Goal: Task Accomplishment & Management: Complete application form

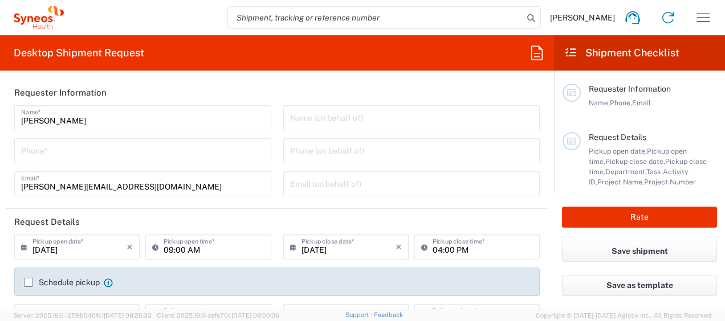
type input "8510"
type input "Czechia"
type input "Syneos Health CZ s.r.o"
click at [352, 17] on input "search" at bounding box center [375, 18] width 295 height 22
type input "ř"
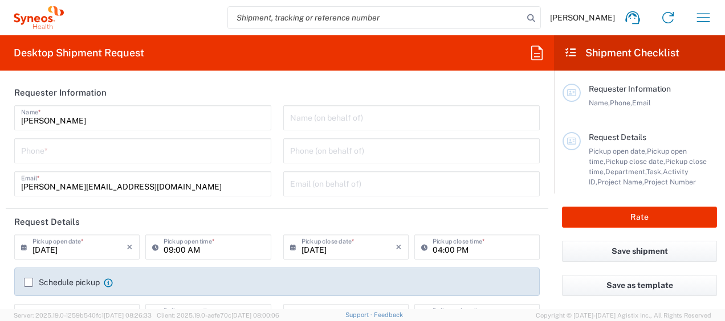
click at [516, 203] on div "Name (on behalf of) Phone (on behalf of) Email (on behalf of)" at bounding box center [411, 154] width 269 height 99
click at [343, 19] on input "search" at bounding box center [375, 18] width 295 height 22
type input "56818780"
click at [539, 18] on icon at bounding box center [531, 18] width 16 height 16
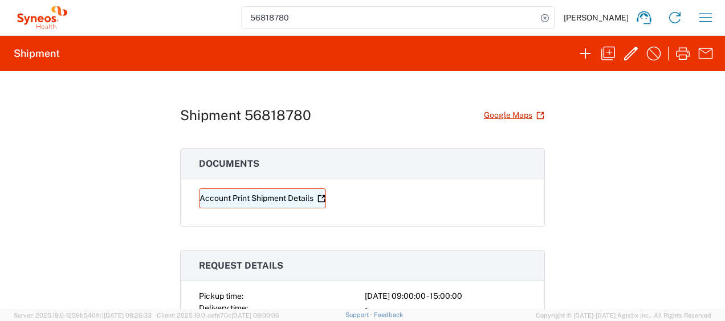
click at [284, 196] on link "Account Print Shipment Details" at bounding box center [262, 199] width 127 height 20
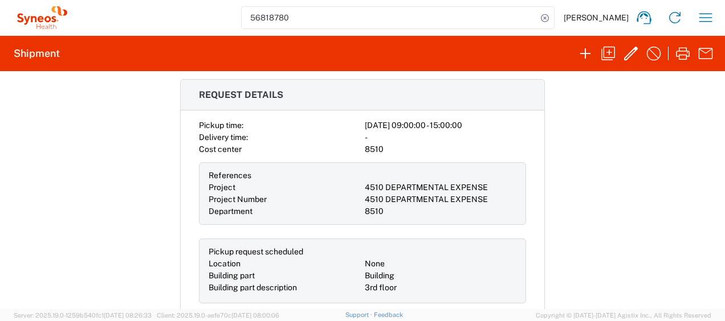
scroll to position [173, 0]
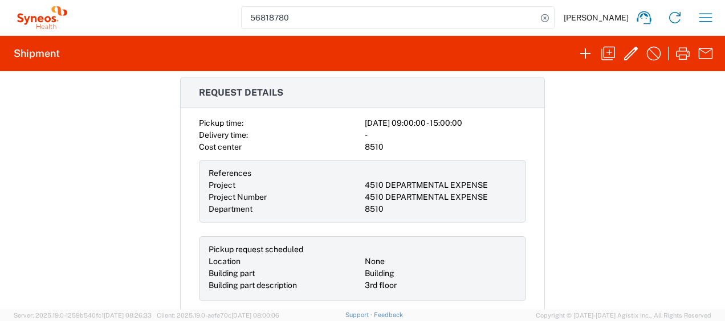
click at [421, 213] on div "8510" at bounding box center [441, 209] width 152 height 12
click at [630, 54] on icon "button" at bounding box center [631, 53] width 18 height 18
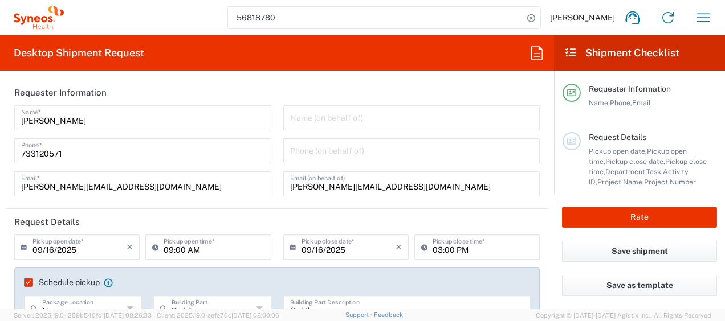
type input "8510"
type input "4510 DEPARTMENTAL EXPENSE"
type input "[GEOGRAPHIC_DATA]"
type input "Large Box"
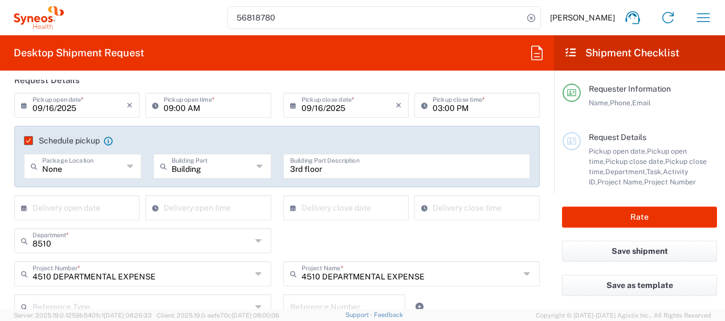
scroll to position [195, 0]
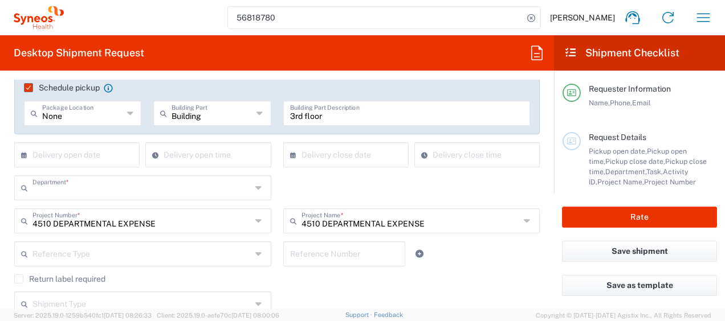
click at [88, 188] on input "text" at bounding box center [141, 187] width 219 height 20
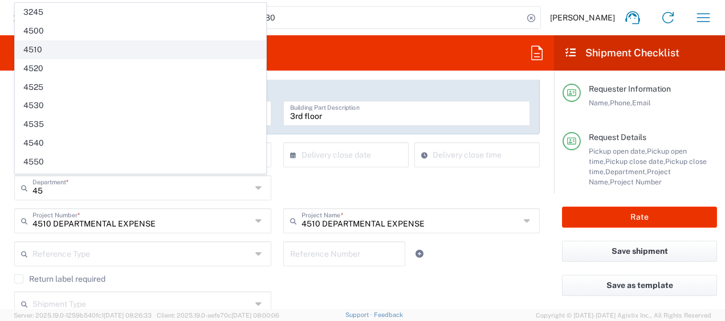
click at [79, 42] on span "4510" at bounding box center [140, 50] width 250 height 18
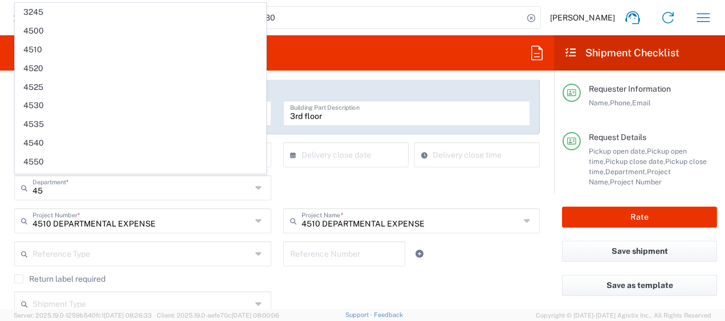
type input "4510"
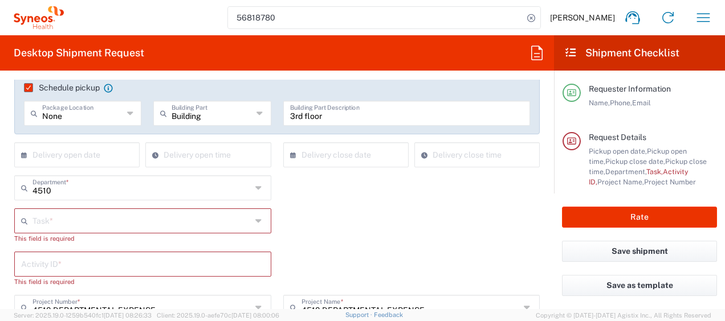
click at [157, 229] on div "Task *" at bounding box center [142, 221] width 257 height 25
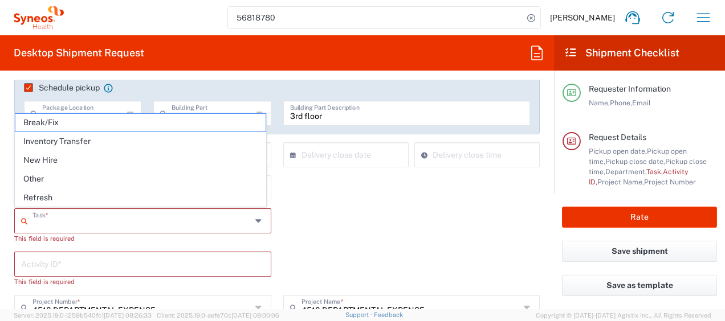
click at [257, 217] on icon at bounding box center [259, 221] width 9 height 18
click at [255, 219] on icon at bounding box center [259, 221] width 9 height 18
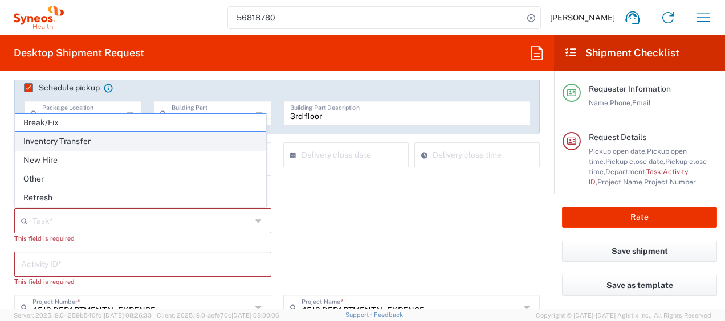
click at [107, 142] on span "Inventory Transfer" at bounding box center [140, 142] width 250 height 18
type input "Inventory Transfer"
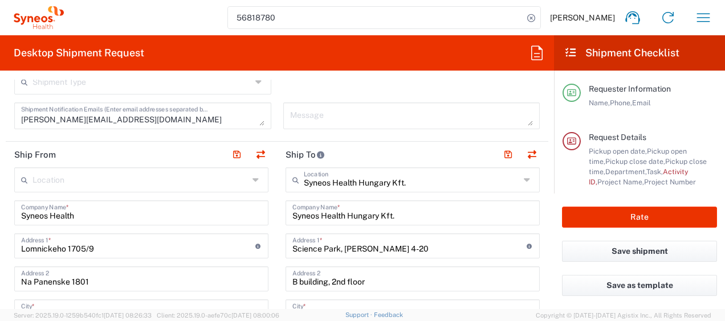
scroll to position [523, 0]
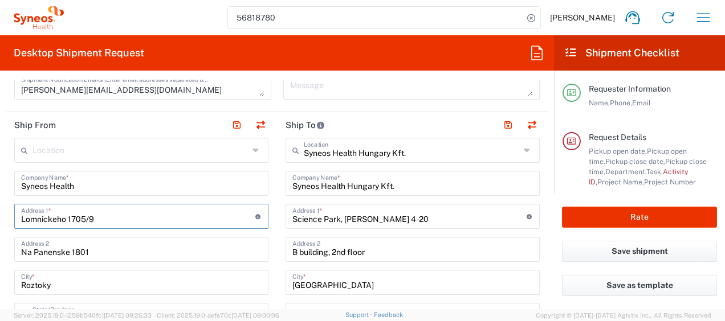
drag, startPoint x: 87, startPoint y: 214, endPoint x: -2, endPoint y: 219, distance: 88.5
click at [0, 219] on html "56818780 [PERSON_NAME] Home Shipment estimator Shipment tracking Desktop shipme…" at bounding box center [362, 160] width 725 height 321
type input "9"
type input "Na Panenske 1801"
drag, startPoint x: 97, startPoint y: 253, endPoint x: -2, endPoint y: 244, distance: 99.6
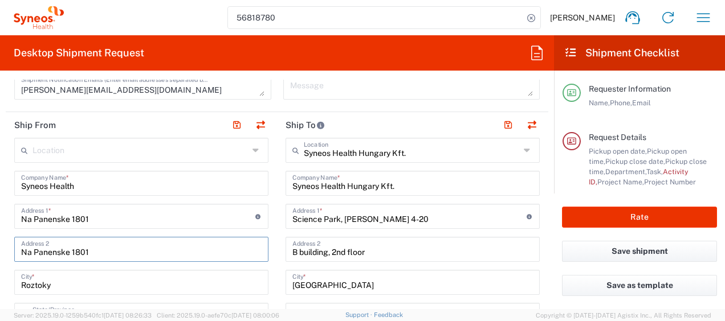
click at [0, 244] on html "56818780 [PERSON_NAME] Home Shipment estimator Shipment tracking Desktop shipme…" at bounding box center [362, 160] width 725 height 321
click at [252, 149] on icon at bounding box center [256, 150] width 9 height 18
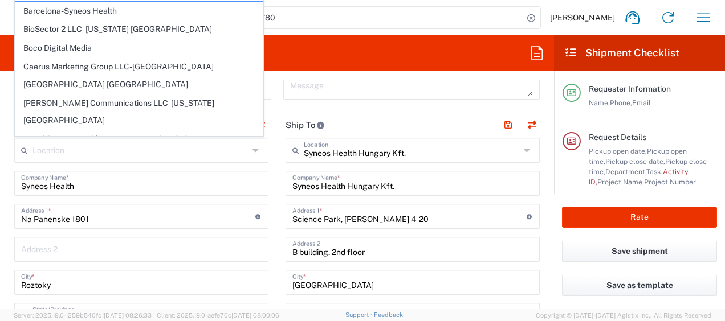
click at [370, 77] on div "Desktop Shipment Request Requester Information [PERSON_NAME] Name * [PHONE_NUMB…" at bounding box center [277, 172] width 554 height 274
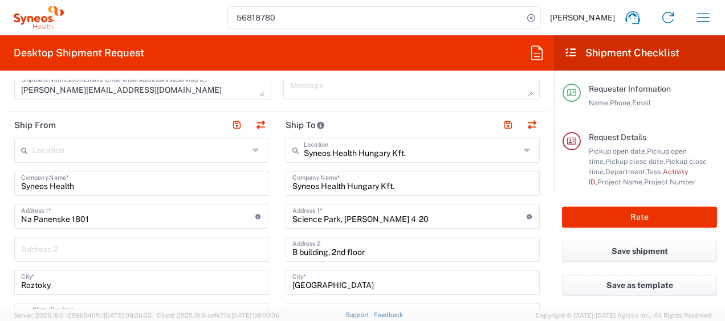
click at [252, 153] on icon at bounding box center [256, 150] width 9 height 18
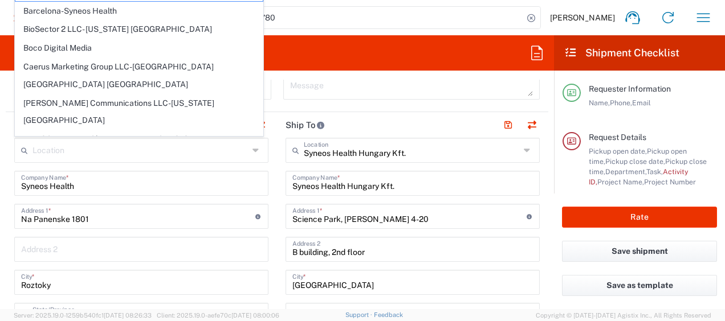
click at [252, 153] on icon at bounding box center [256, 150] width 9 height 18
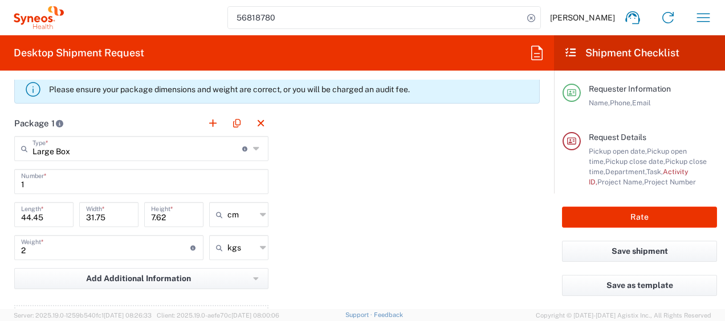
scroll to position [1157, 0]
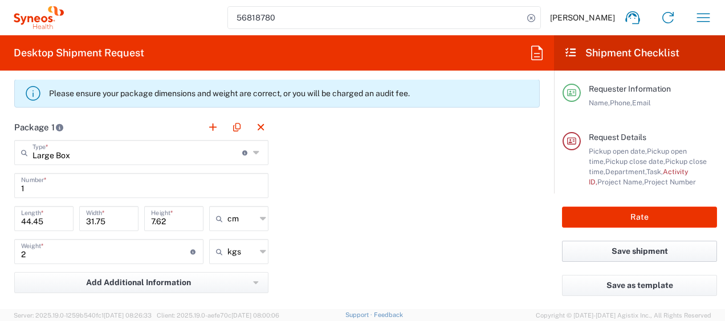
click at [637, 248] on button "Save shipment" at bounding box center [639, 251] width 155 height 21
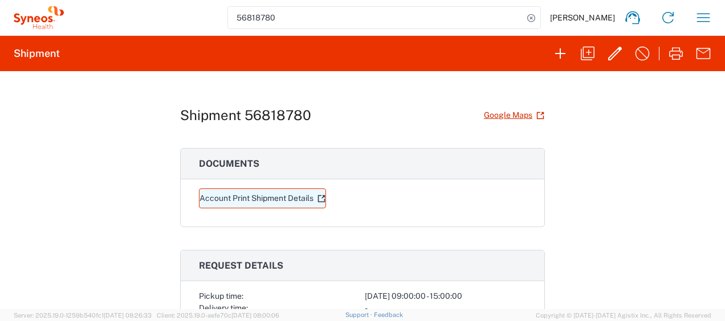
click at [261, 198] on link "Account Print Shipment Details" at bounding box center [262, 199] width 127 height 20
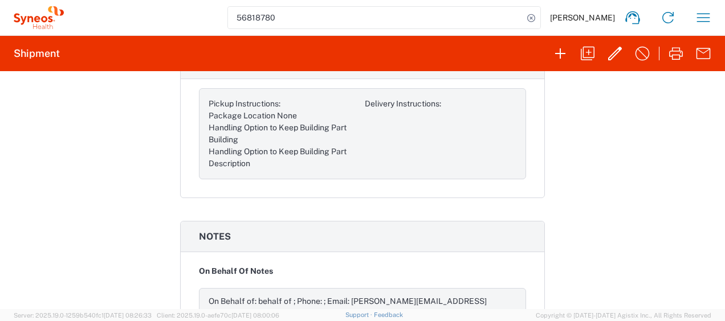
scroll to position [973, 0]
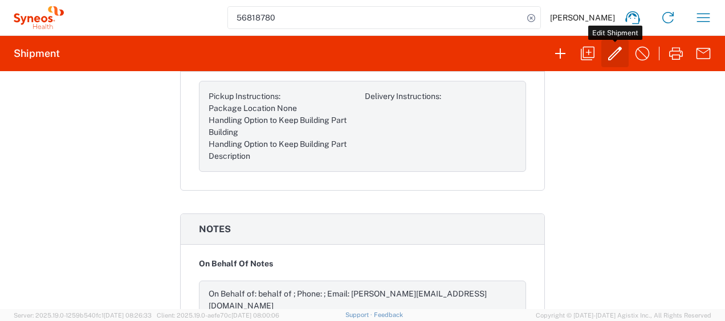
click at [620, 55] on icon "button" at bounding box center [615, 53] width 18 height 18
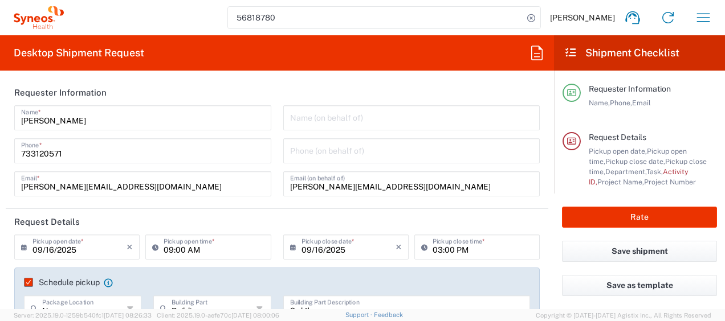
type input "4510"
type input "4510 DEPARTMENTAL EXPENSE"
type input "[GEOGRAPHIC_DATA]"
type input "Large Box"
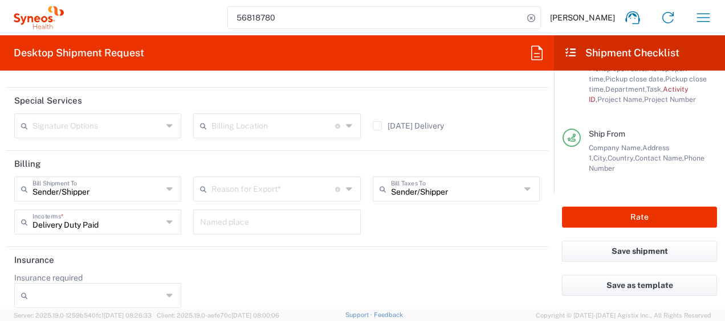
scroll to position [1744, 0]
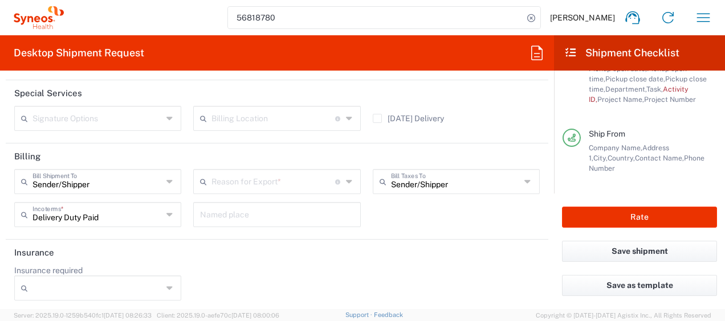
click at [557, 282] on div "Save as template" at bounding box center [639, 292] width 171 height 34
click at [586, 218] on button "Rate" at bounding box center [639, 217] width 155 height 21
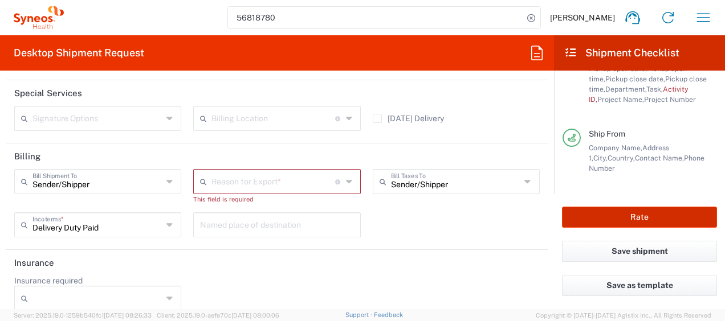
scroll to position [27, 0]
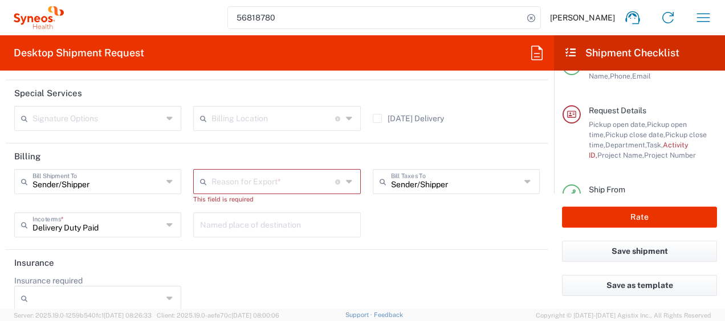
click at [346, 179] on icon at bounding box center [350, 182] width 8 height 18
click at [297, 178] on input "text" at bounding box center [273, 181] width 124 height 20
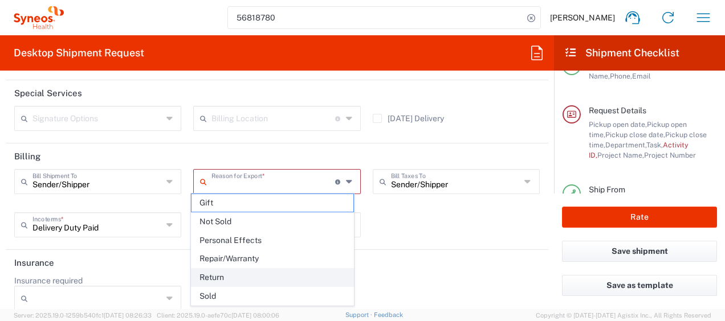
click at [280, 282] on span "Return" at bounding box center [272, 278] width 162 height 18
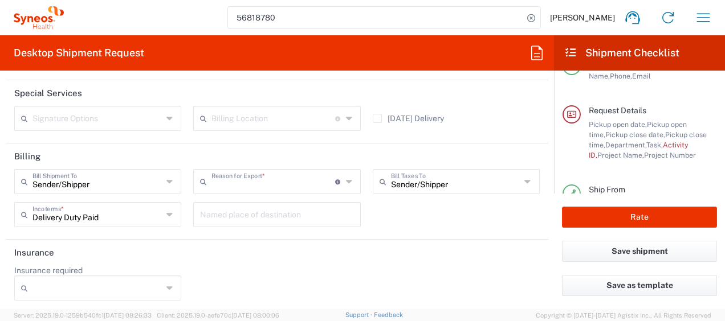
type input "Return"
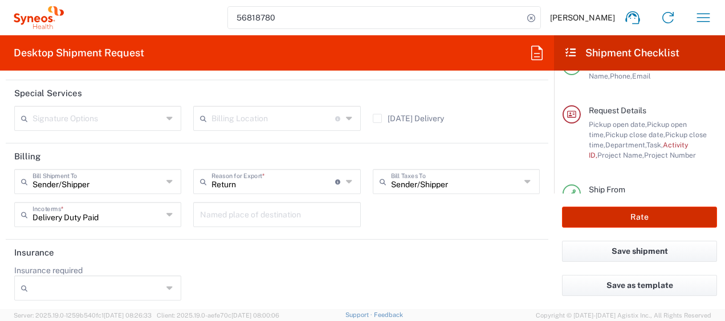
click at [633, 222] on button "Rate" at bounding box center [639, 217] width 155 height 21
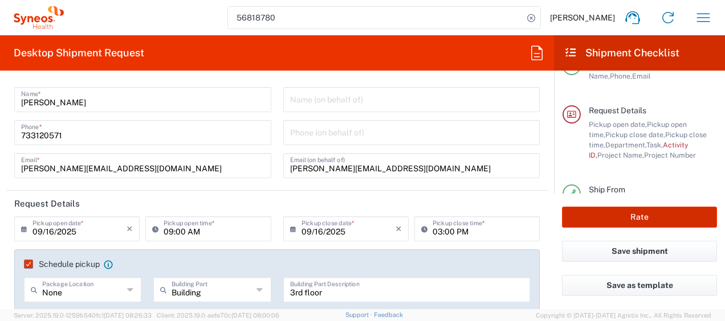
scroll to position [0, 0]
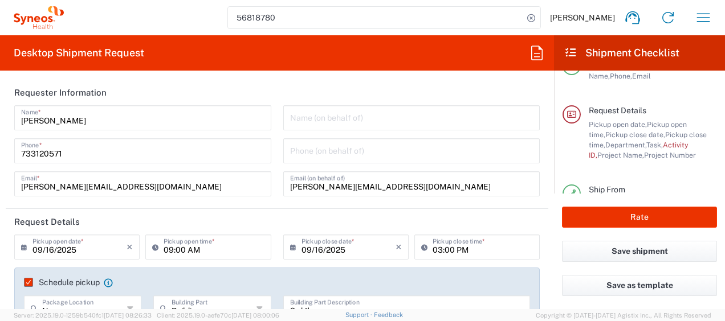
click at [498, 157] on input "tel" at bounding box center [411, 150] width 243 height 20
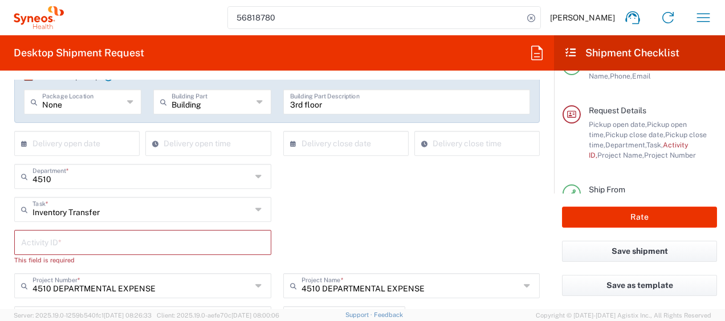
scroll to position [299, 0]
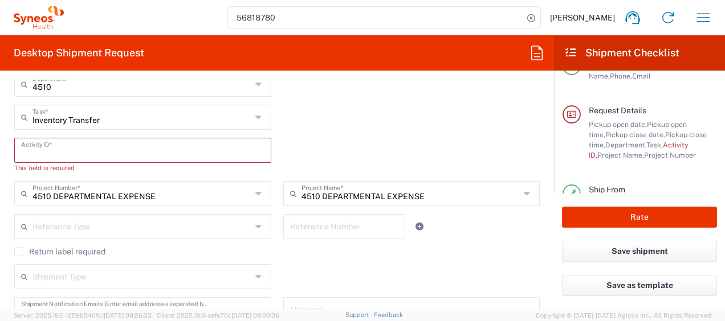
click at [141, 149] on input "text" at bounding box center [142, 150] width 243 height 20
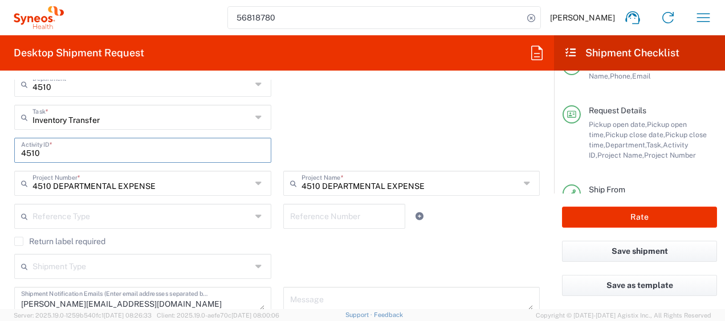
click at [121, 147] on input "4510" at bounding box center [142, 150] width 243 height 20
type input "4510"
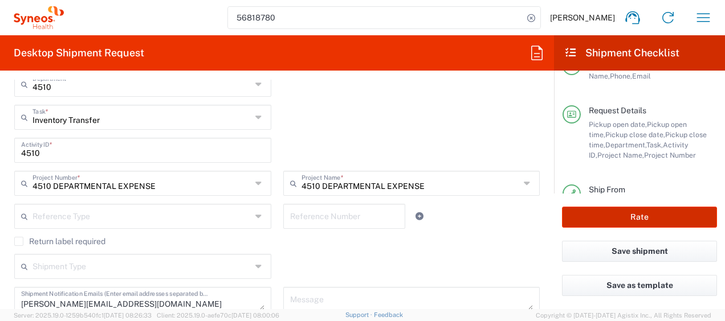
click at [593, 222] on button "Rate" at bounding box center [639, 217] width 155 height 21
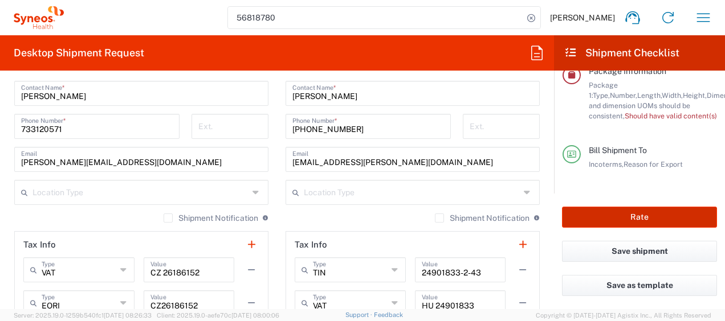
scroll to position [846, 0]
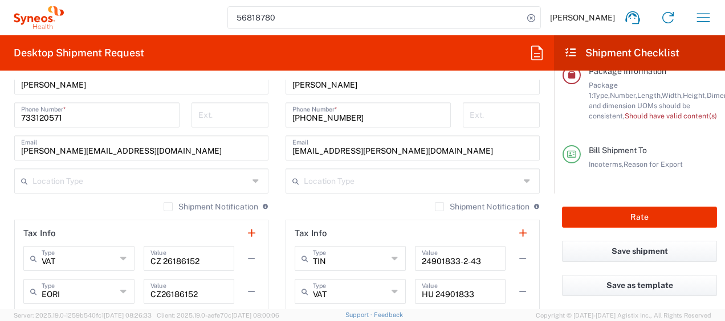
click at [164, 206] on label "Shipment Notification" at bounding box center [211, 206] width 95 height 9
click at [168, 207] on input "Shipment Notification" at bounding box center [168, 207] width 0 height 0
click at [435, 206] on label "Shipment Notification" at bounding box center [482, 206] width 95 height 9
click at [439, 207] on input "Shipment Notification" at bounding box center [439, 207] width 0 height 0
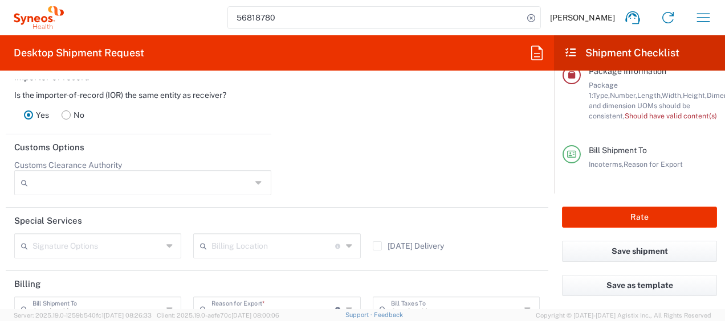
scroll to position [1734, 0]
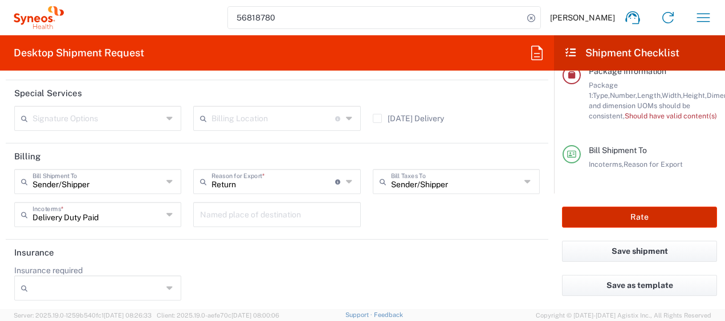
click at [649, 215] on button "Rate" at bounding box center [639, 217] width 155 height 21
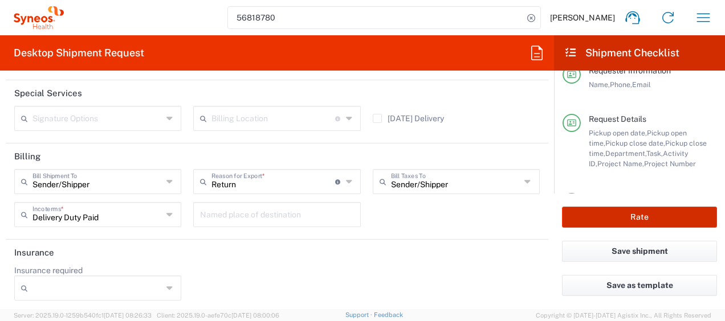
scroll to position [0, 0]
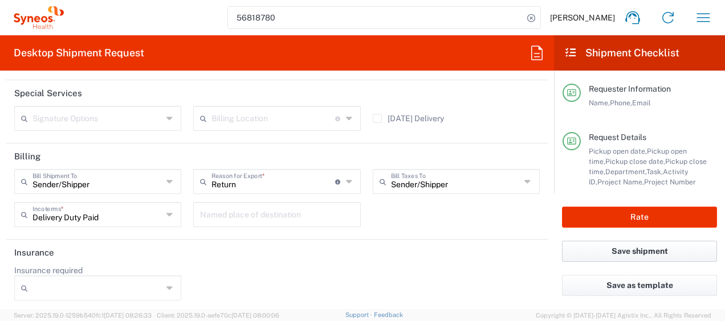
click at [626, 250] on button "Save shipment" at bounding box center [639, 251] width 155 height 21
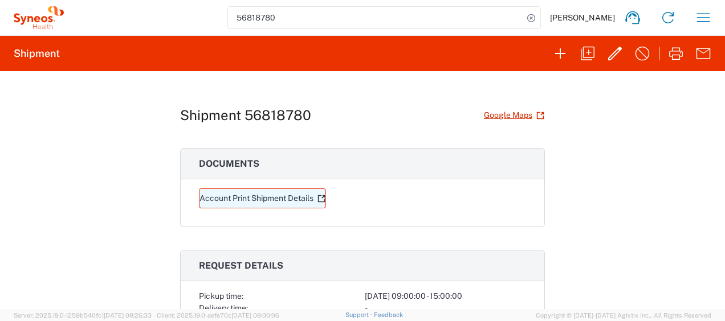
click at [289, 197] on link "Account Print Shipment Details" at bounding box center [262, 199] width 127 height 20
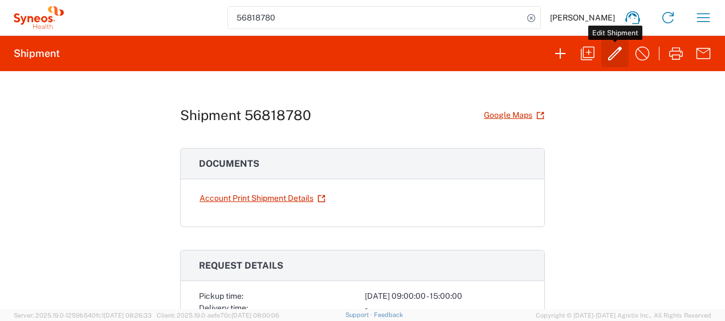
click at [610, 51] on icon "button" at bounding box center [615, 53] width 18 height 18
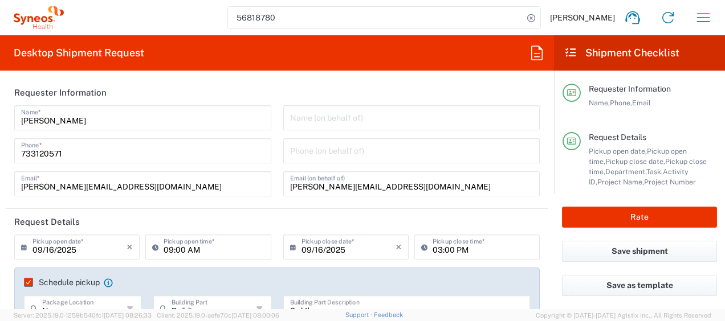
type input "4510"
type input "4510 DEPARTMENTAL EXPENSE"
type input "[GEOGRAPHIC_DATA]"
type input "Large Box"
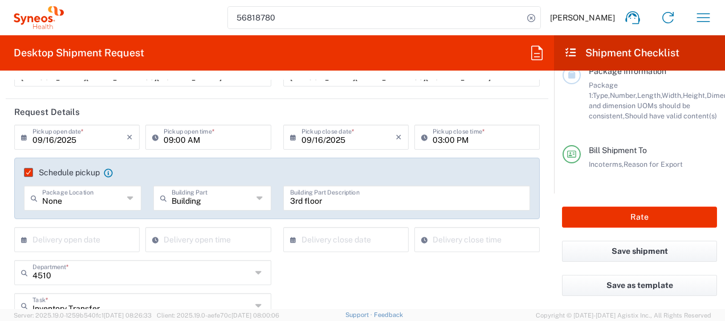
scroll to position [161, 0]
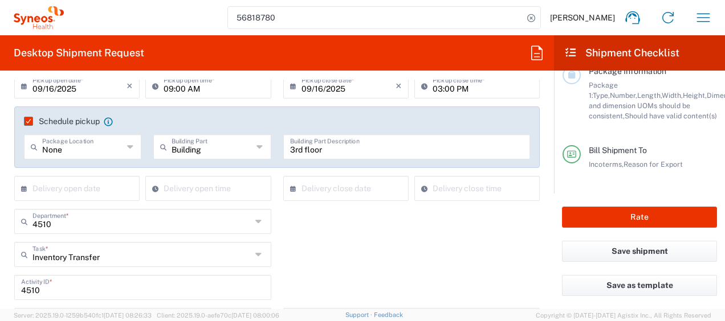
click at [124, 150] on div "None Package Location" at bounding box center [82, 147] width 117 height 25
click at [139, 115] on div "Schedule pickup When scheduling a pickup please be sure to meet the following c…" at bounding box center [276, 138] width 525 height 62
click at [266, 124] on agx-checkbox-control "Schedule pickup When scheduling a pickup please be sure to meet the following c…" at bounding box center [277, 121] width 506 height 10
type input "None"
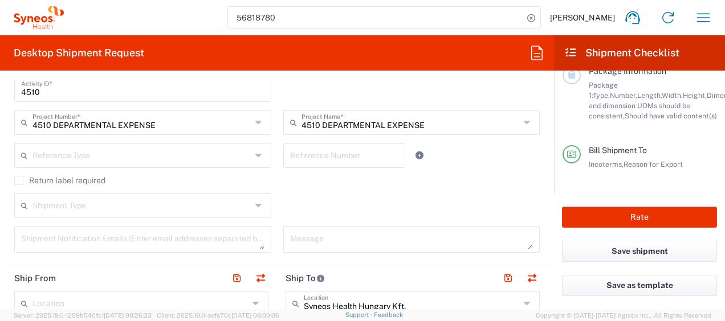
scroll to position [367, 0]
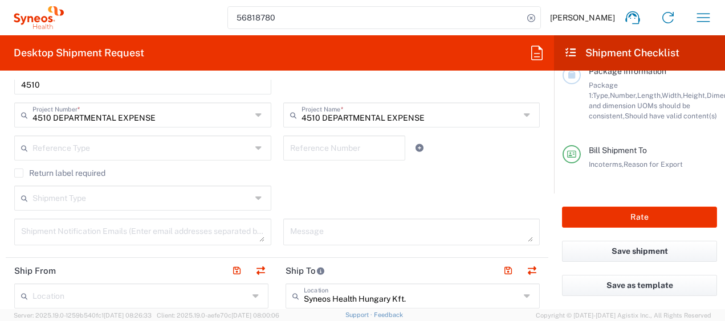
click at [256, 193] on icon at bounding box center [259, 198] width 9 height 18
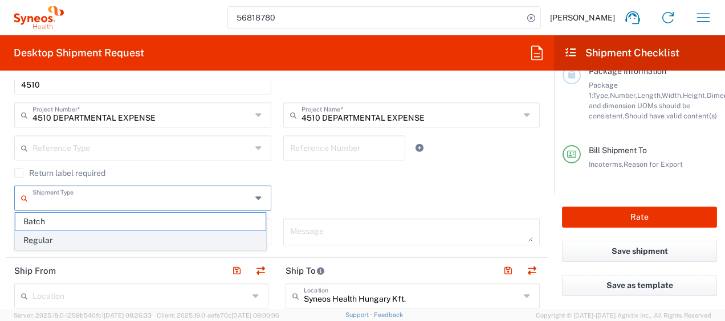
click at [246, 243] on span "Regular" at bounding box center [140, 241] width 250 height 18
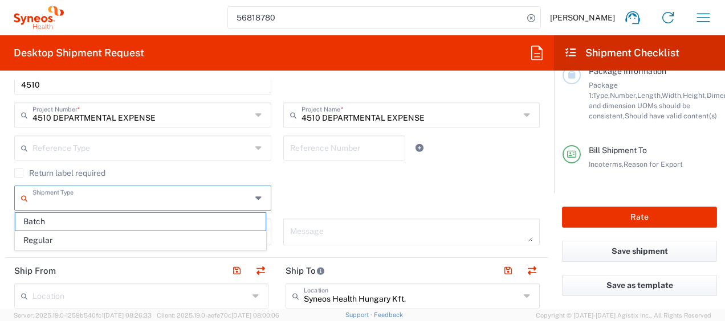
type input "Regular"
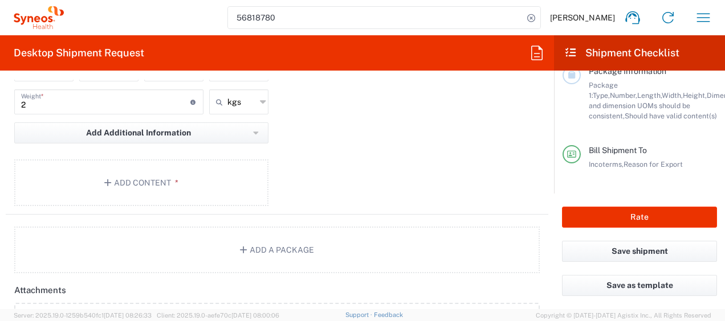
scroll to position [1256, 0]
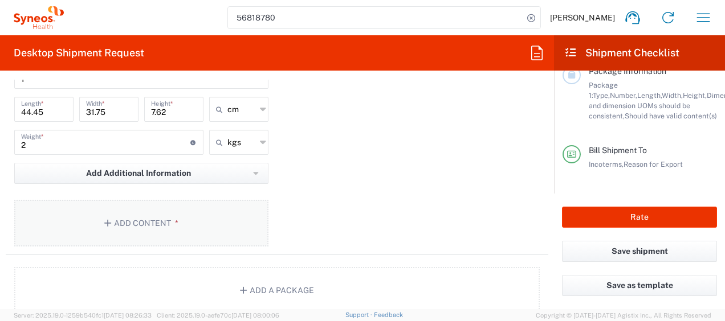
click at [168, 223] on button "Add Content *" at bounding box center [141, 223] width 254 height 47
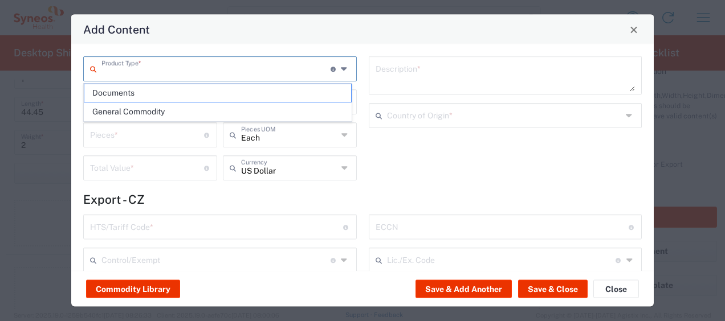
click at [184, 70] on input "text" at bounding box center [215, 68] width 229 height 20
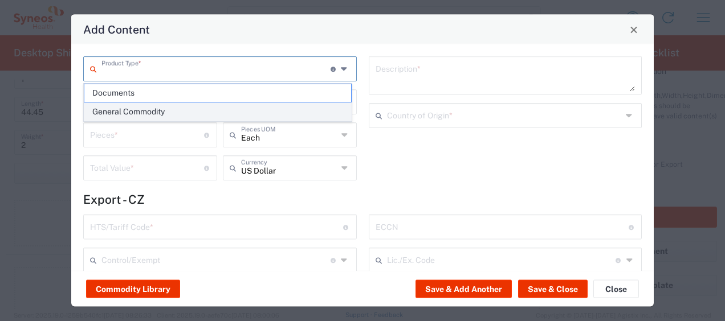
click at [142, 108] on span "General Commodity" at bounding box center [217, 112] width 267 height 18
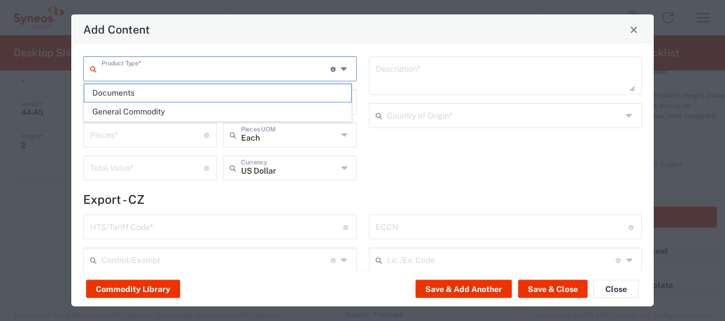
type input "General Commodity"
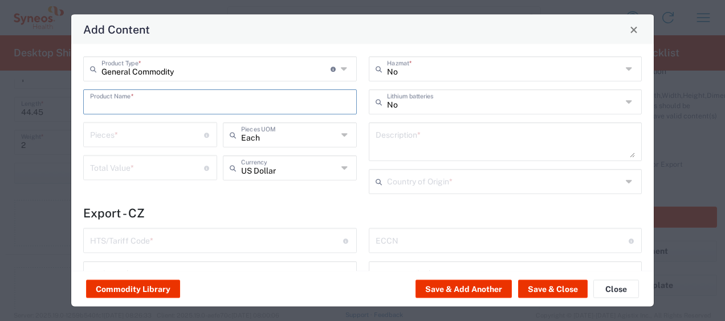
click at [156, 106] on input "text" at bounding box center [220, 101] width 260 height 20
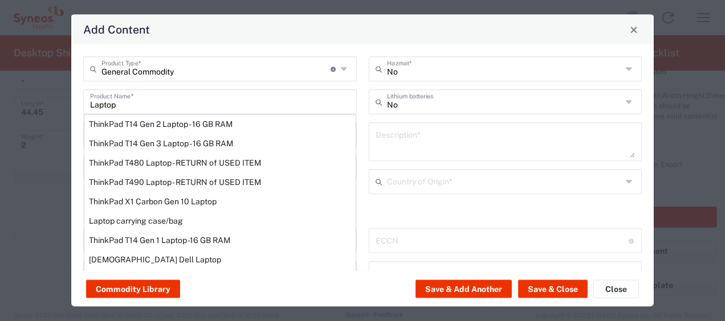
scroll to position [166, 0]
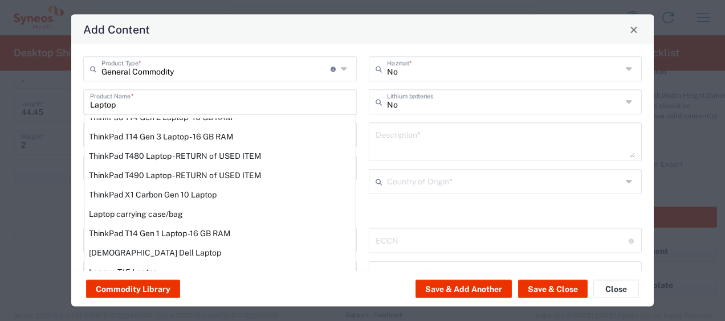
drag, startPoint x: 140, startPoint y: 230, endPoint x: 219, endPoint y: 296, distance: 102.4
click at [140, 230] on div "ThinkPad T14 Gen 1 Laptop -16 GB RAM" at bounding box center [219, 233] width 271 height 19
type input "ThinkPad T14 Gen 1 Laptop -16 GB RAM"
type textarea "Intel Core i5-10210U- 14"- 512 GB SSD"
type input "[GEOGRAPHIC_DATA]"
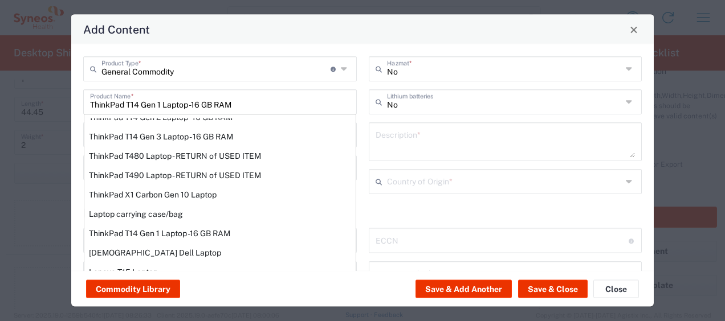
type input "8471300100"
type input "BIS"
type input "5A992.c"
type input "Yes"
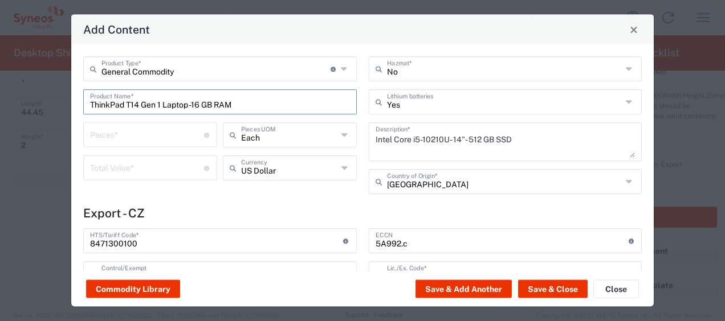
type input "NLR - No License Required"
click at [176, 135] on input "number" at bounding box center [147, 134] width 114 height 20
type input "1"
click at [172, 173] on input "number" at bounding box center [147, 167] width 114 height 20
type input "1000"
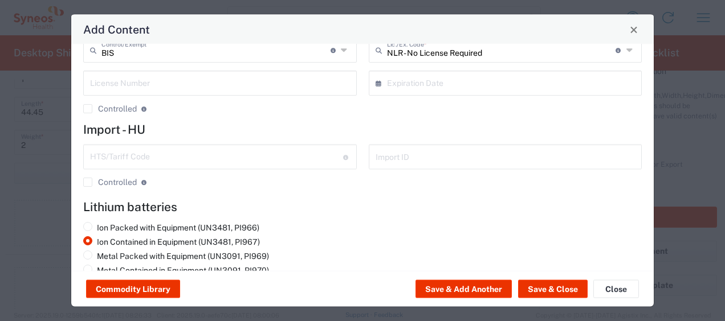
scroll to position [242, 0]
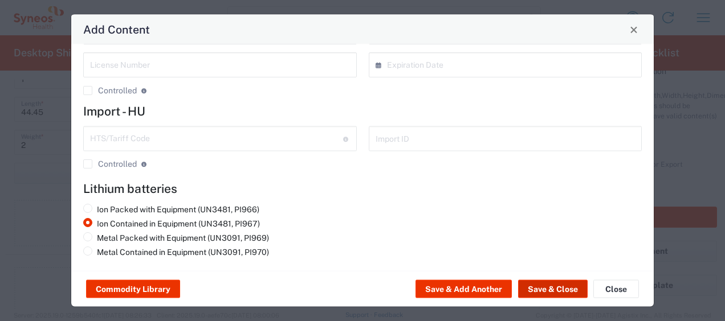
click at [563, 288] on button "Save & Close" at bounding box center [553, 289] width 70 height 18
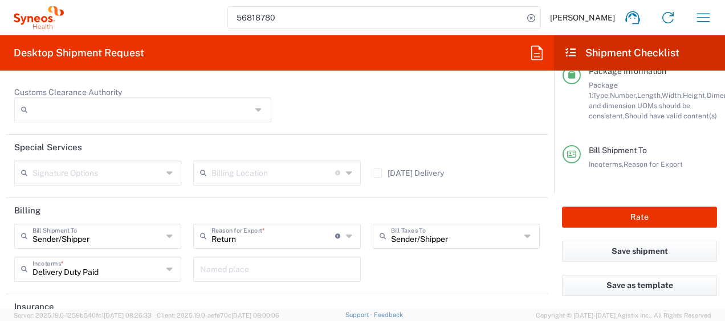
scroll to position [1636, 0]
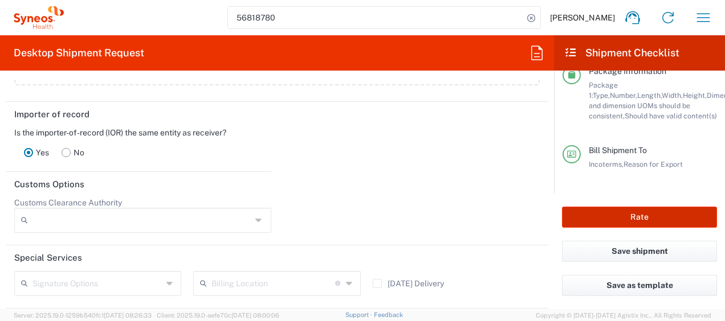
click at [607, 219] on button "Rate" at bounding box center [639, 217] width 155 height 21
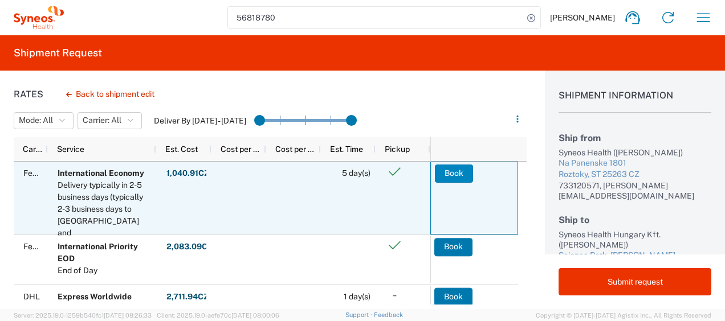
click at [451, 175] on button "Book" at bounding box center [454, 174] width 38 height 18
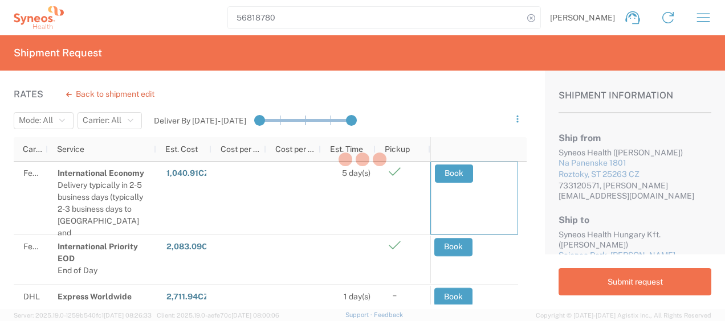
click at [635, 282] on div at bounding box center [362, 160] width 725 height 321
